Goal: Transaction & Acquisition: Purchase product/service

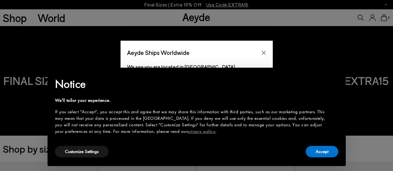
click at [180, 149] on div "Customize Settings Accept" at bounding box center [196, 152] width 283 height 14
drag, startPoint x: 320, startPoint y: 152, endPoint x: 314, endPoint y: 149, distance: 6.8
click at [319, 152] on button "Accept" at bounding box center [322, 151] width 33 height 11
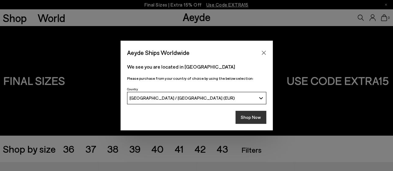
click at [249, 120] on button "Shop Now" at bounding box center [250, 117] width 31 height 13
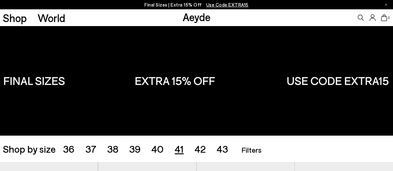
drag, startPoint x: 179, startPoint y: 147, endPoint x: 181, endPoint y: 139, distance: 8.1
click at [179, 148] on span "41" at bounding box center [179, 149] width 9 height 12
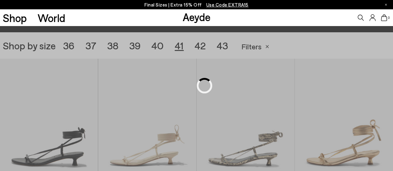
scroll to position [109, 0]
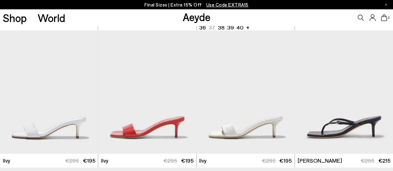
scroll to position [420, 0]
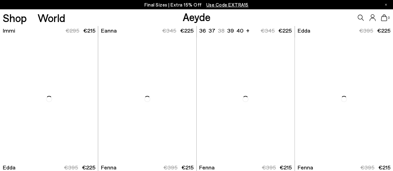
scroll to position [1228, 0]
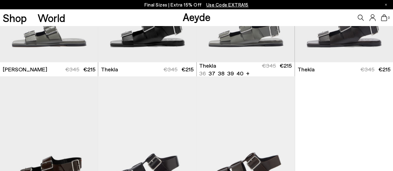
scroll to position [1942, 0]
